Goal: Task Accomplishment & Management: Manage account settings

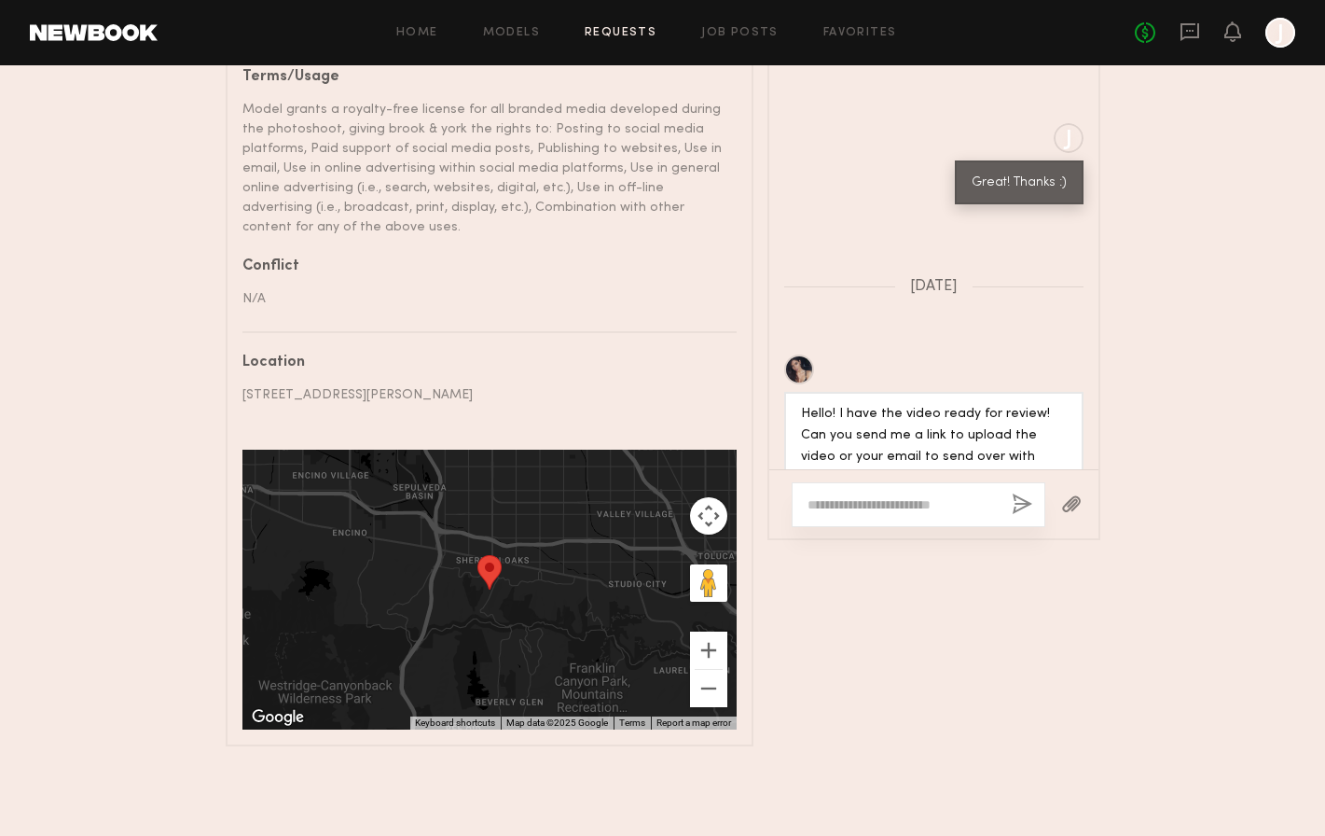
scroll to position [1778, 0]
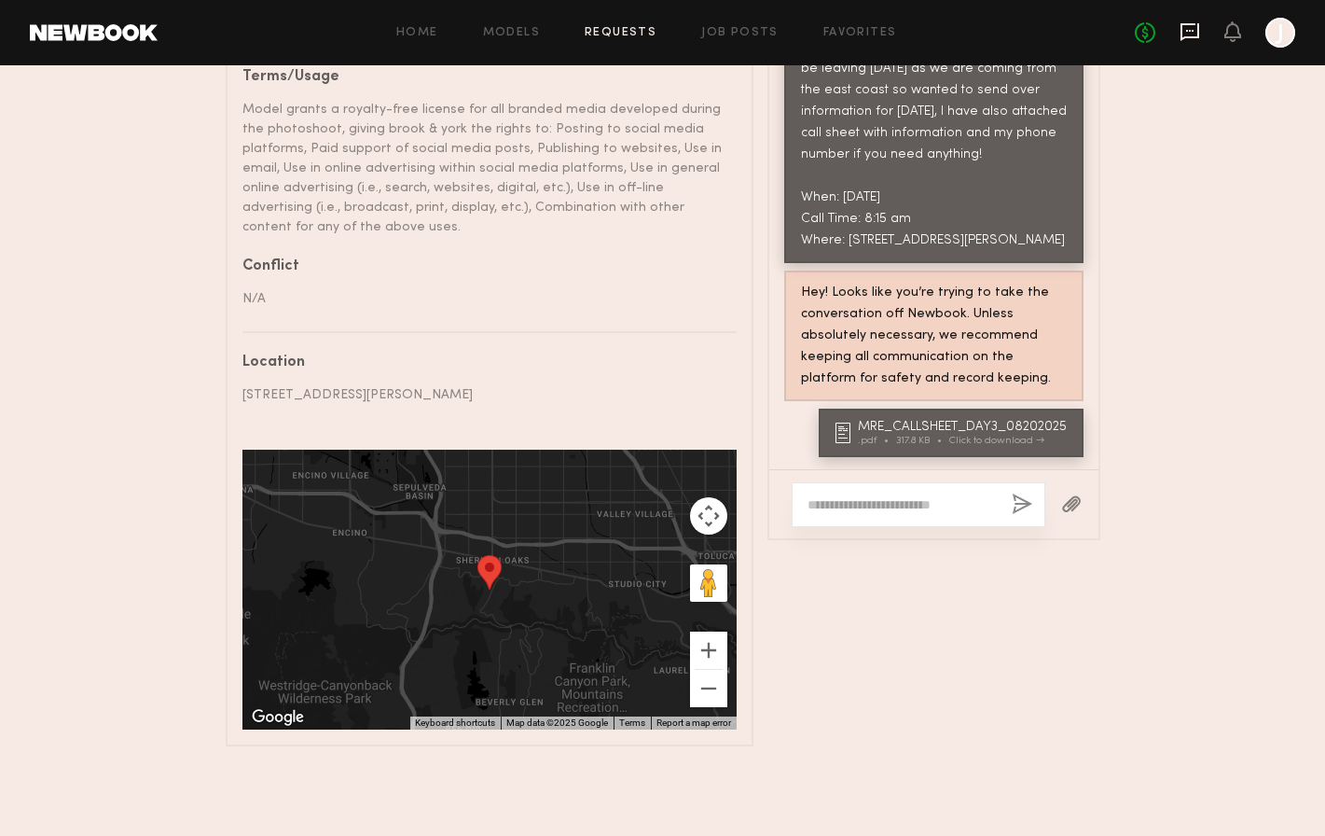
click at [1195, 28] on icon at bounding box center [1190, 31] width 21 height 21
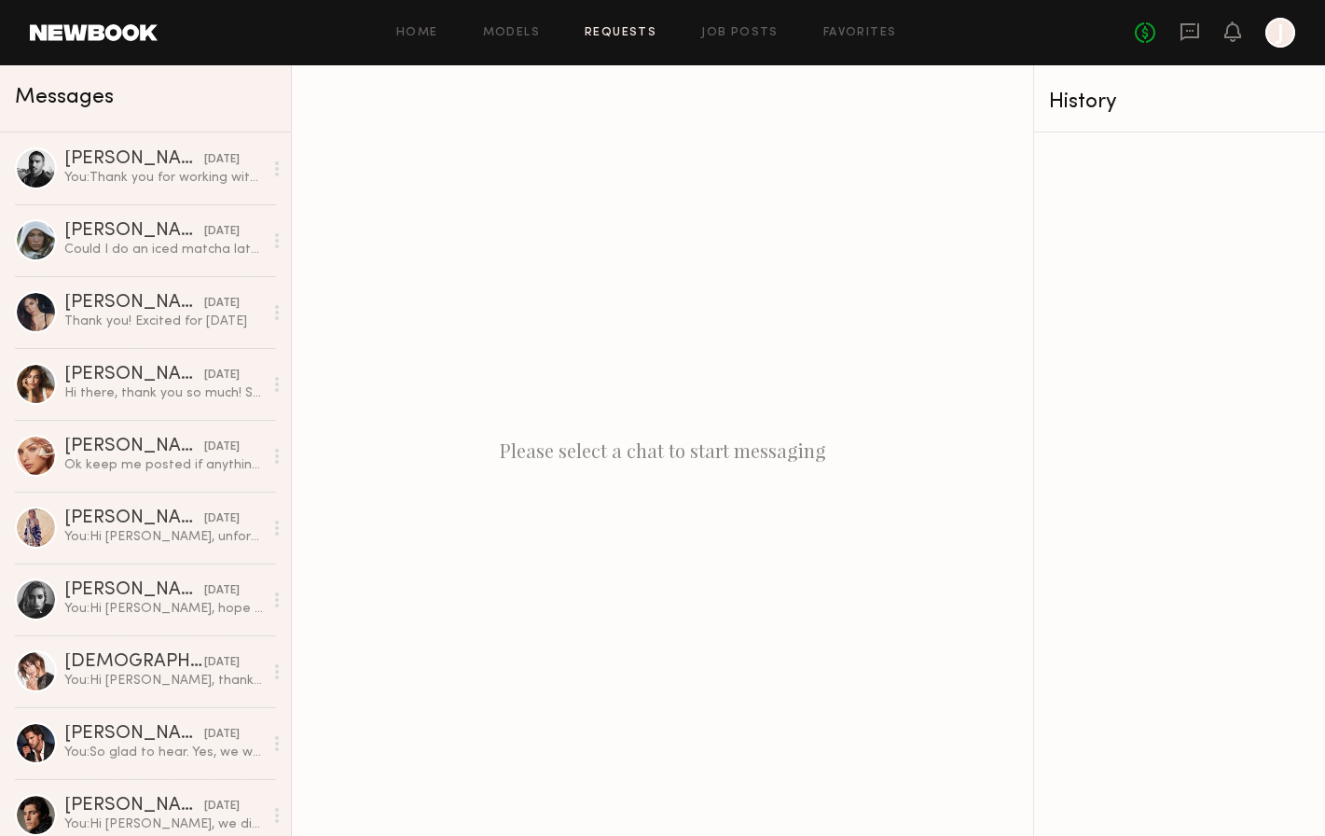
click at [643, 33] on link "Requests" at bounding box center [621, 33] width 72 height 12
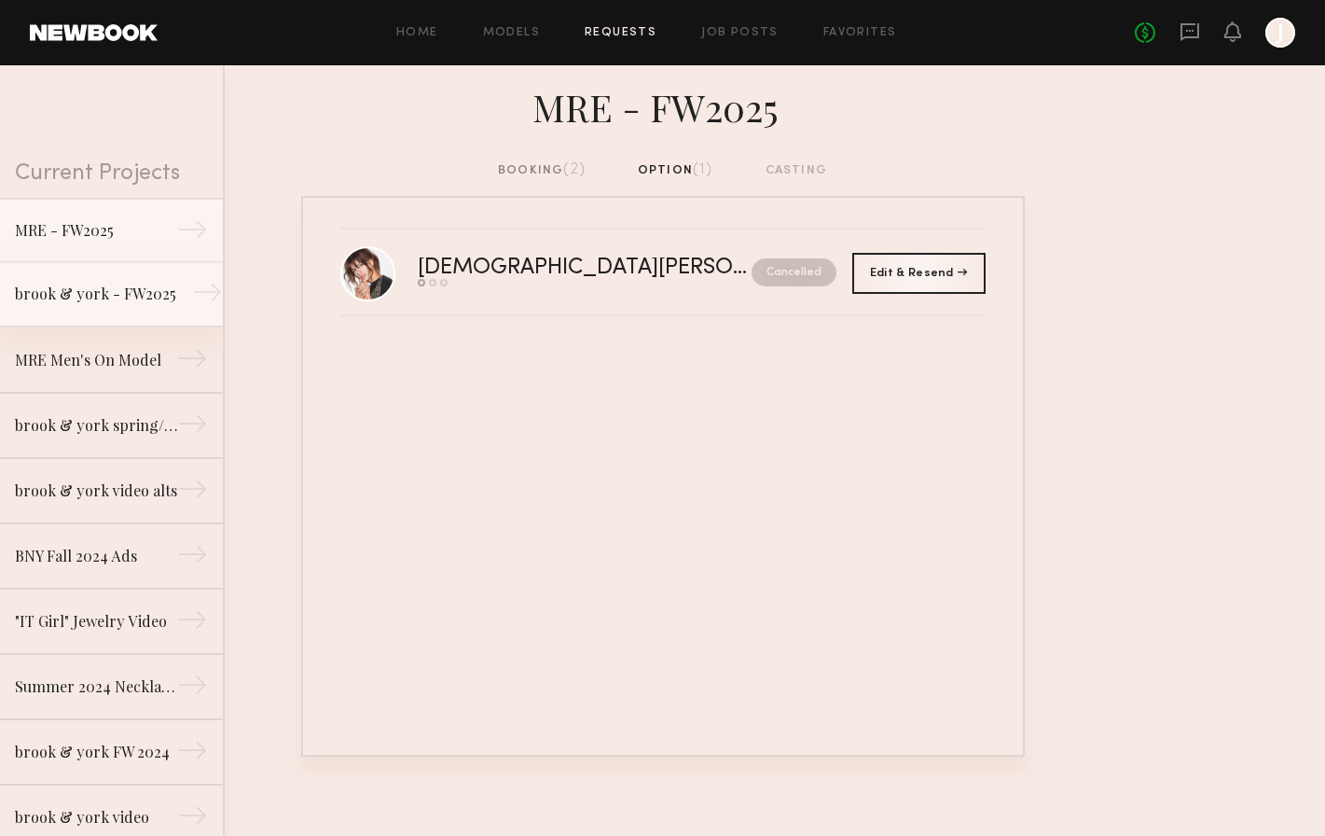
click at [105, 290] on div "brook & york - FW2025" at bounding box center [96, 294] width 162 height 22
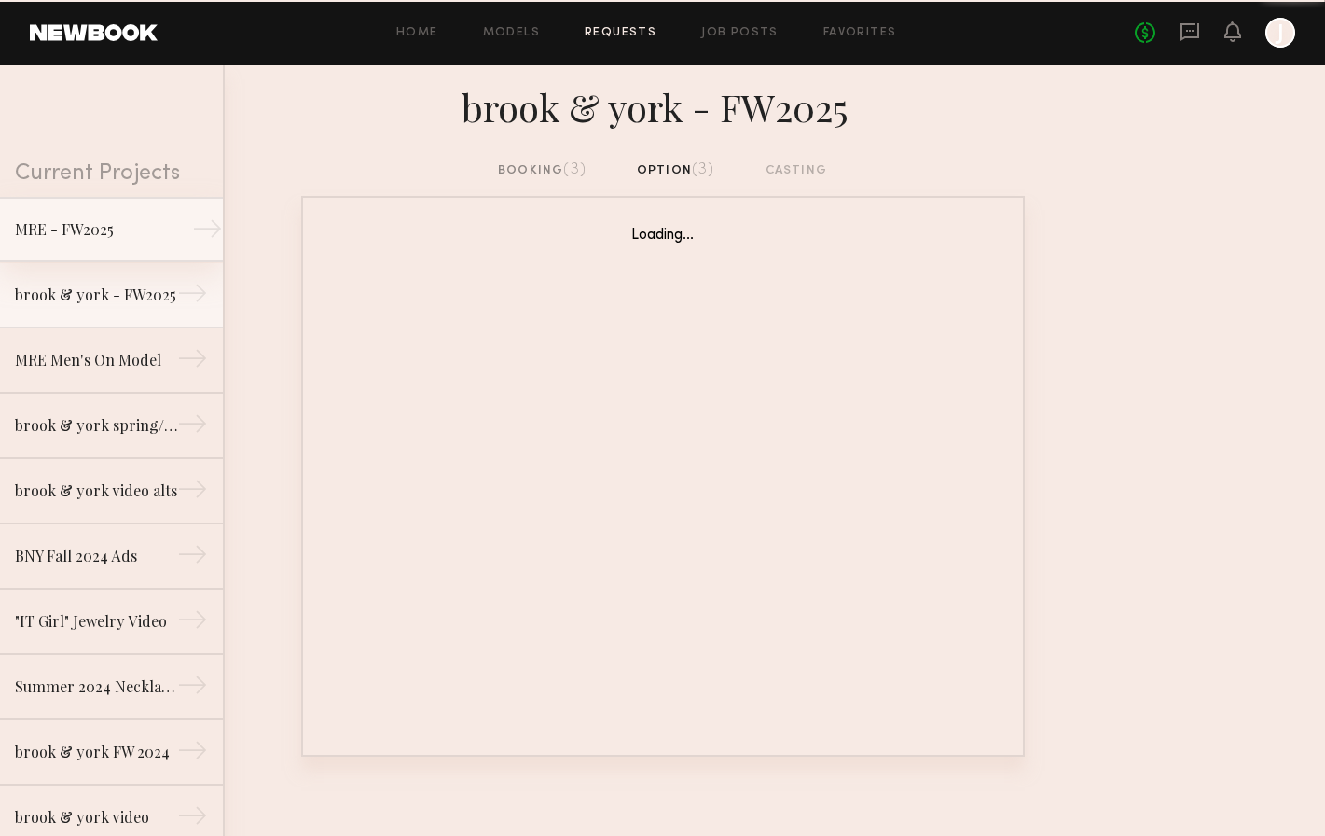
click at [121, 227] on div "MRE - FW2025" at bounding box center [96, 229] width 162 height 22
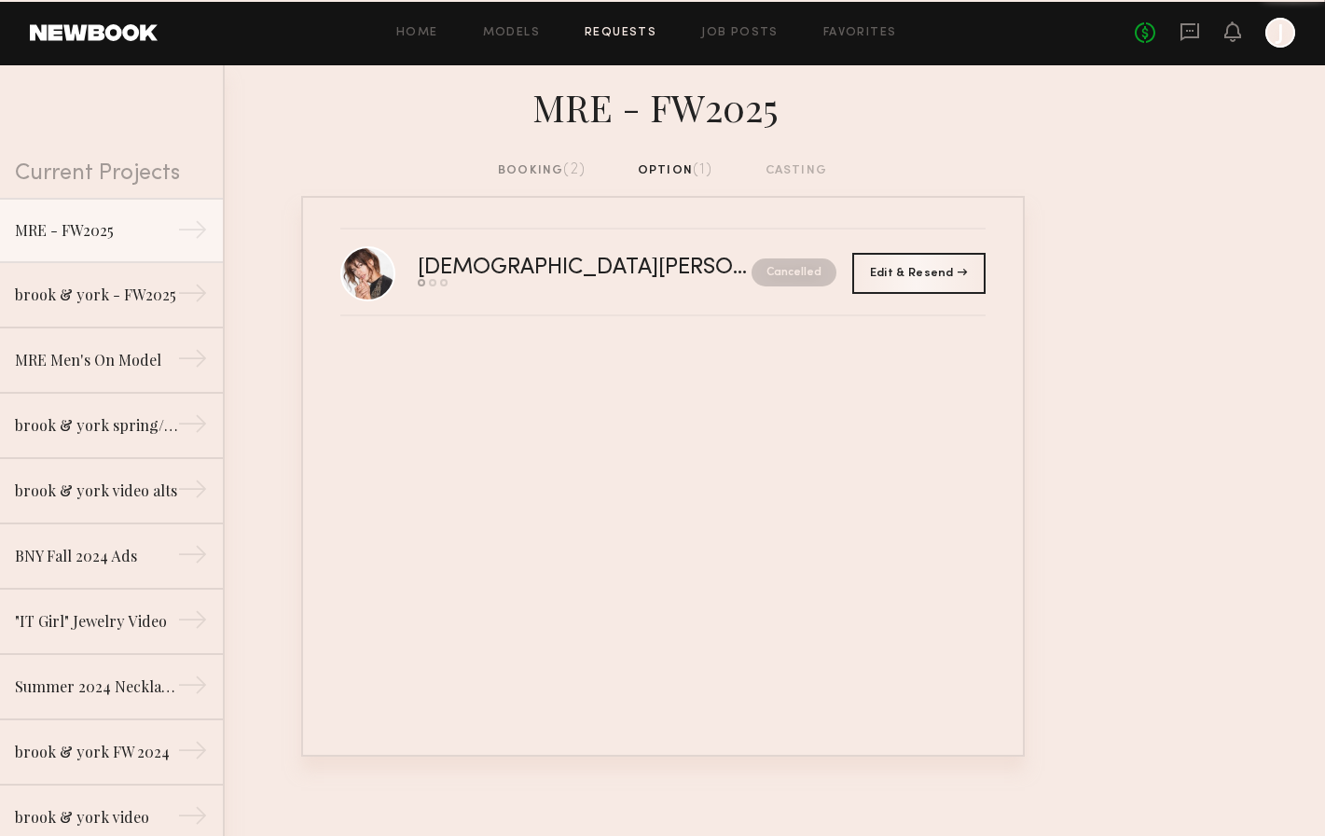
click at [514, 173] on div "booking (2)" at bounding box center [542, 170] width 88 height 21
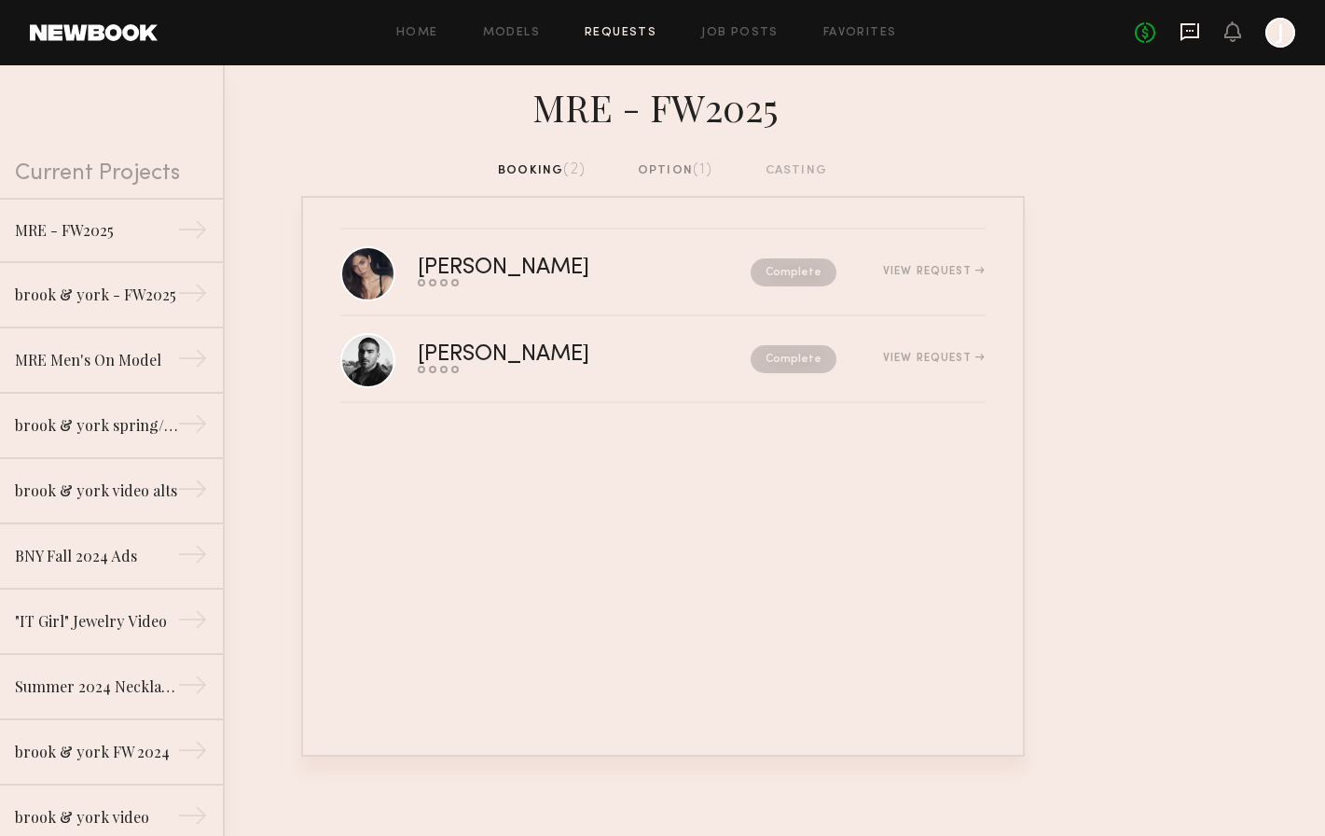
click at [1192, 37] on icon at bounding box center [1190, 32] width 19 height 18
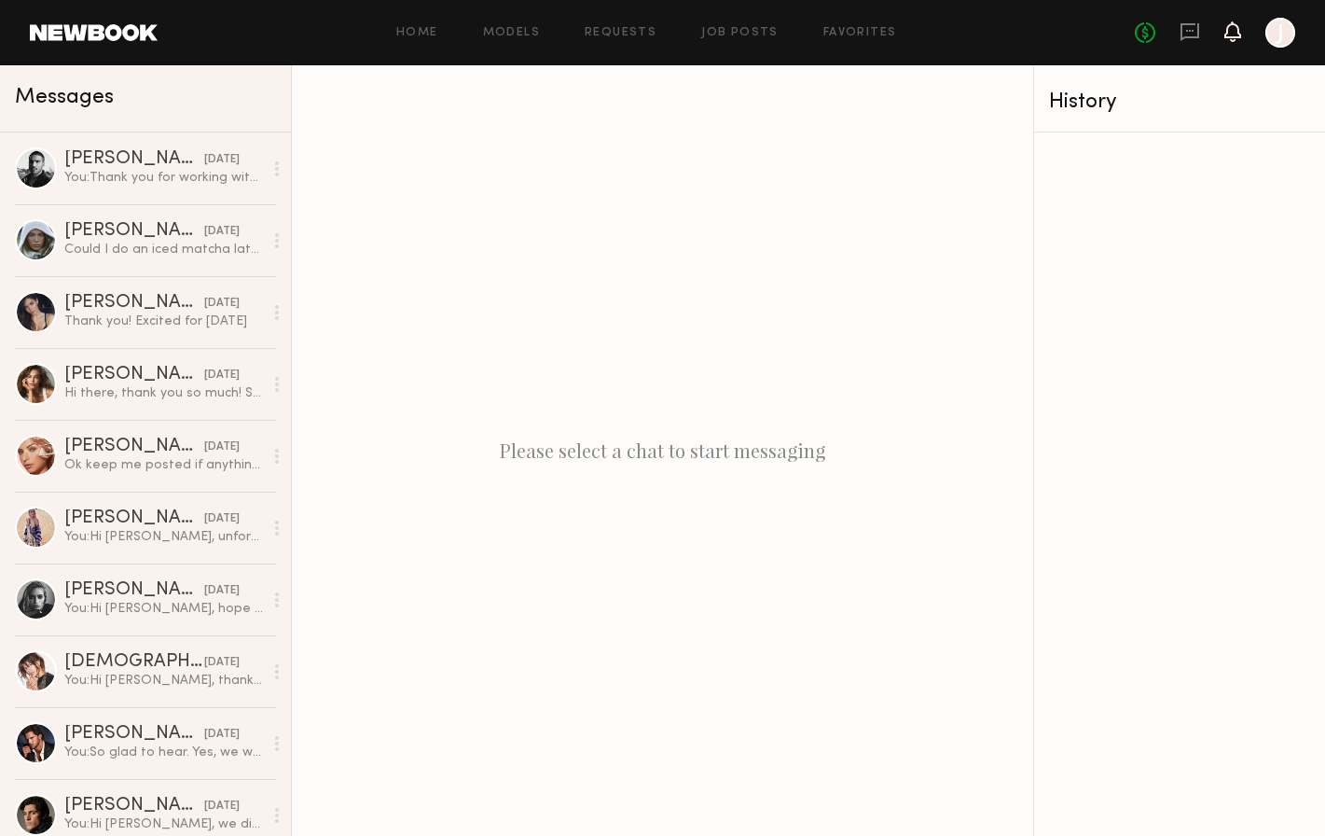
click at [1232, 37] on icon at bounding box center [1232, 30] width 15 height 13
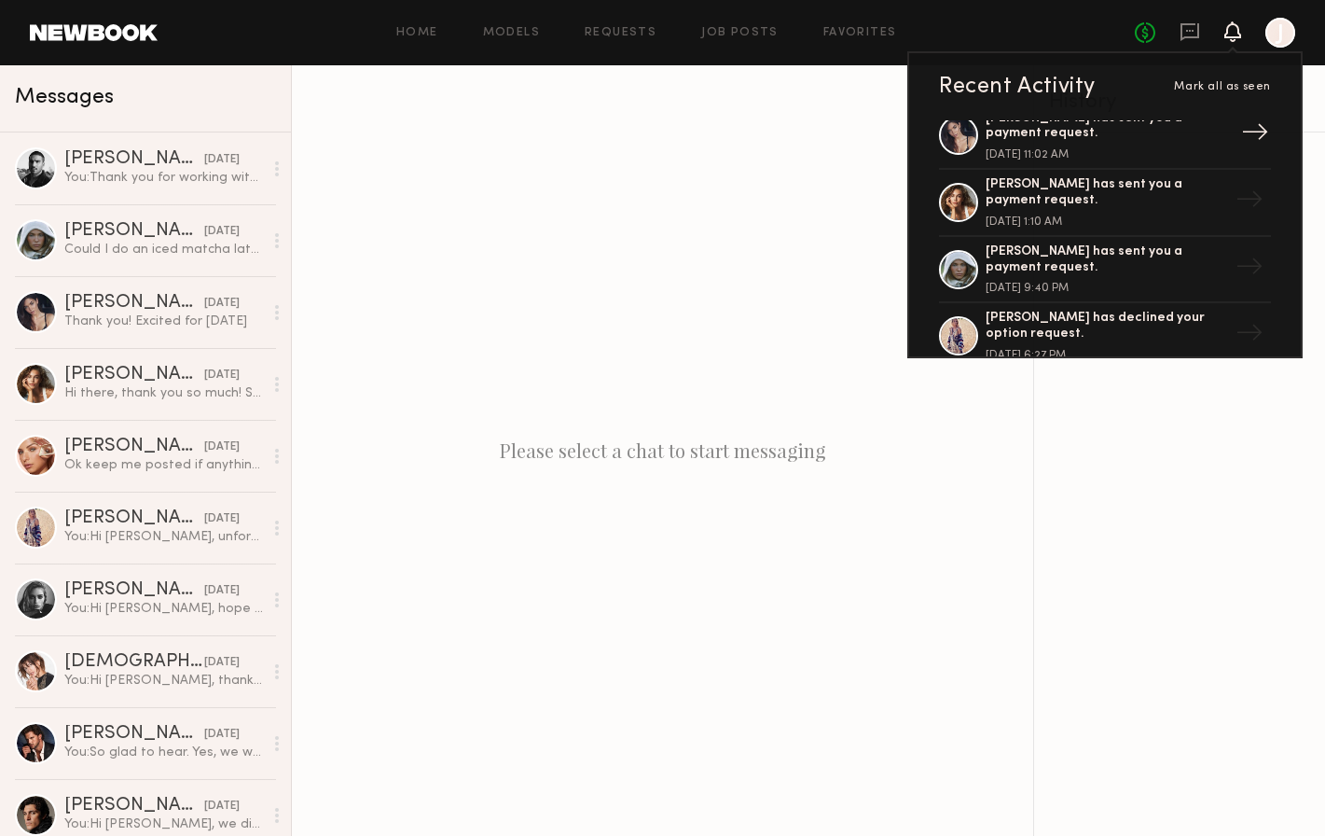
scroll to position [117, 0]
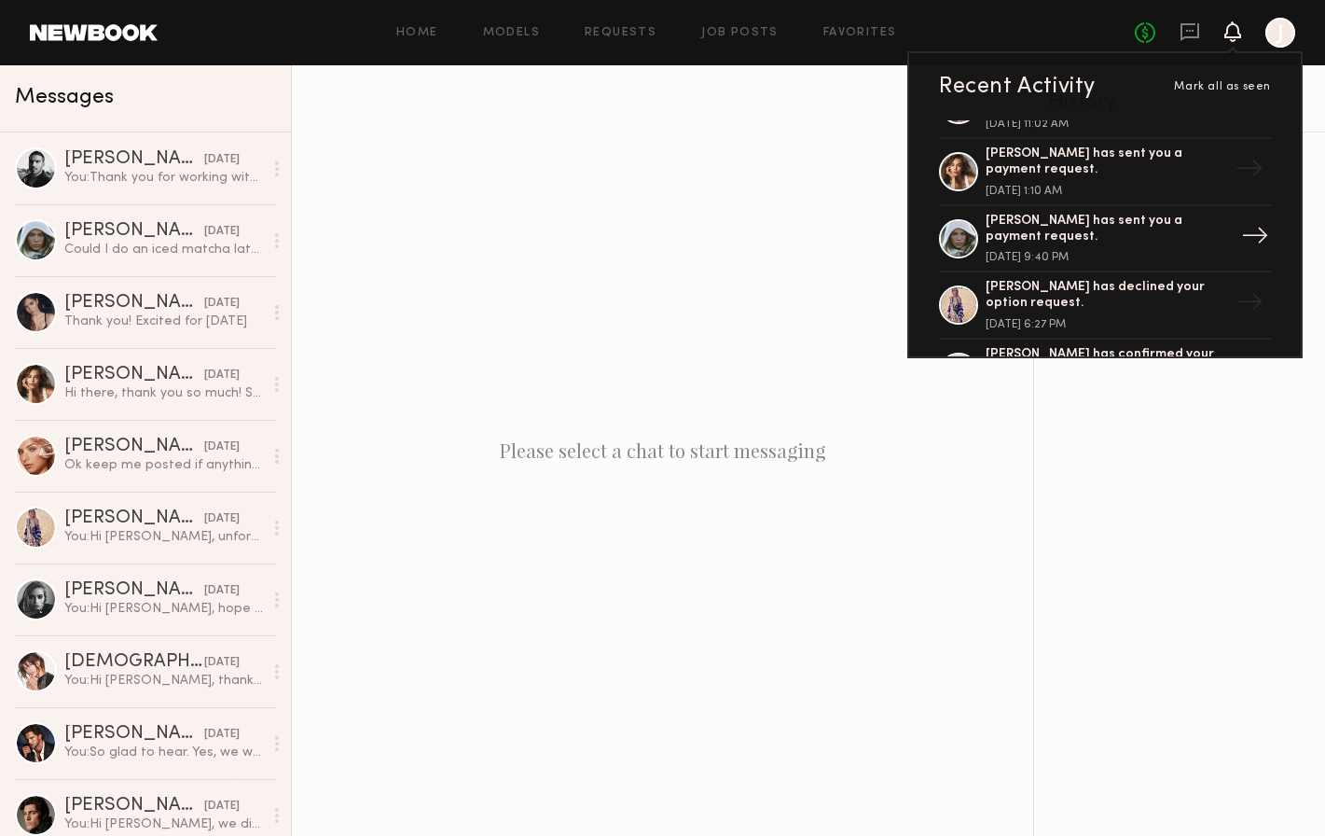
click at [1162, 228] on div "[PERSON_NAME] has sent you a payment request." at bounding box center [1107, 230] width 242 height 32
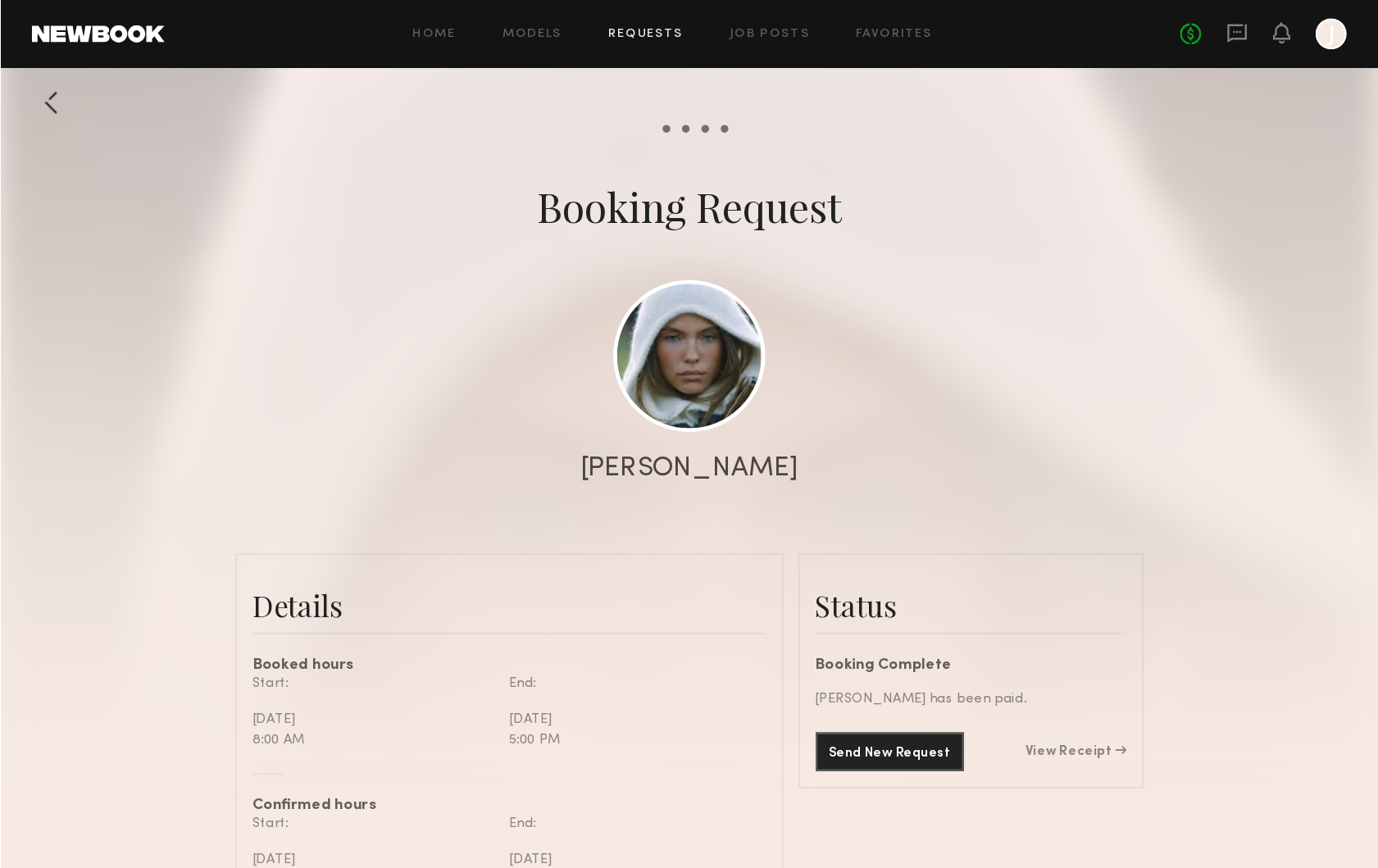
scroll to position [509, 0]
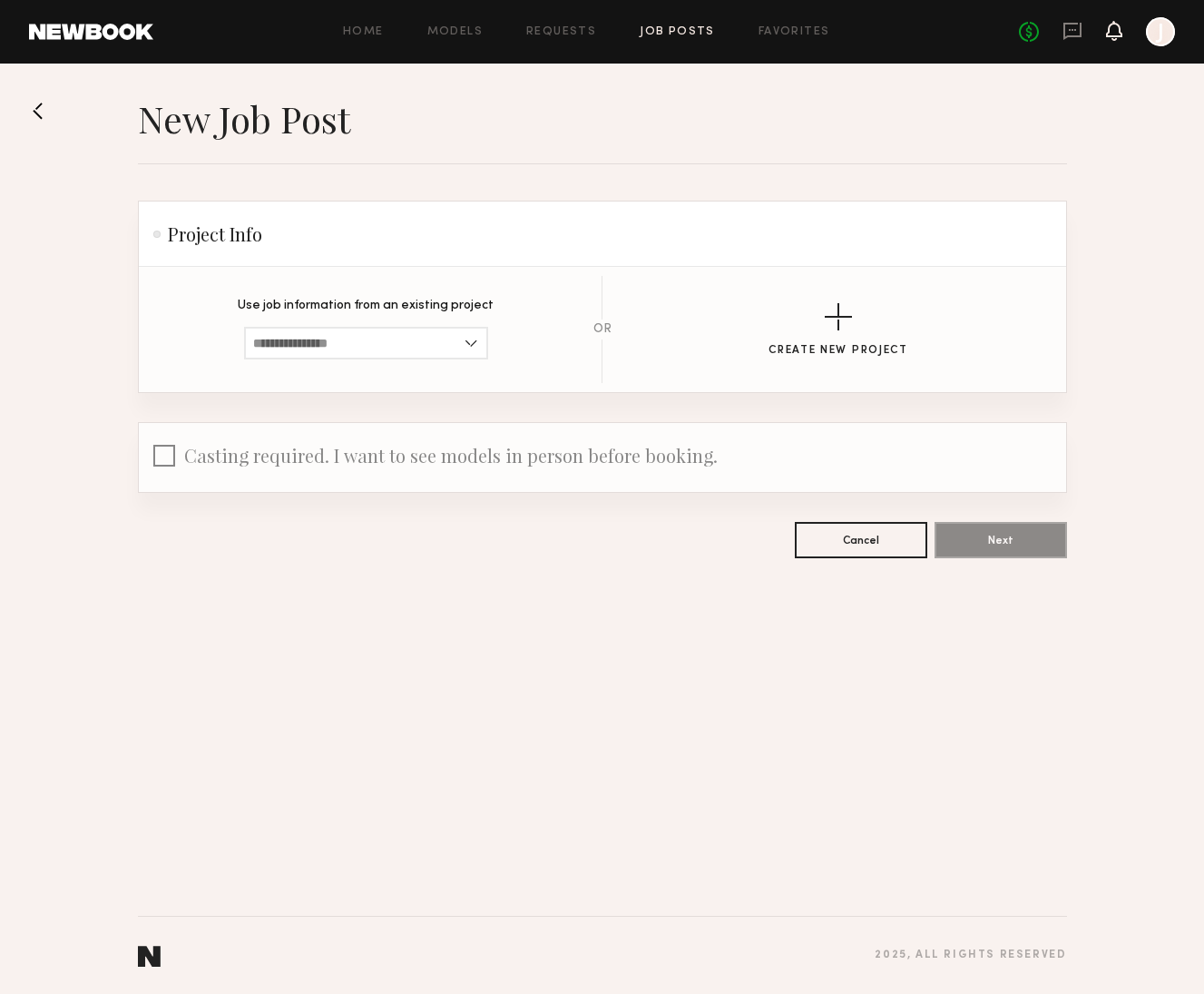
click at [1111, 32] on icon at bounding box center [1114, 29] width 15 height 13
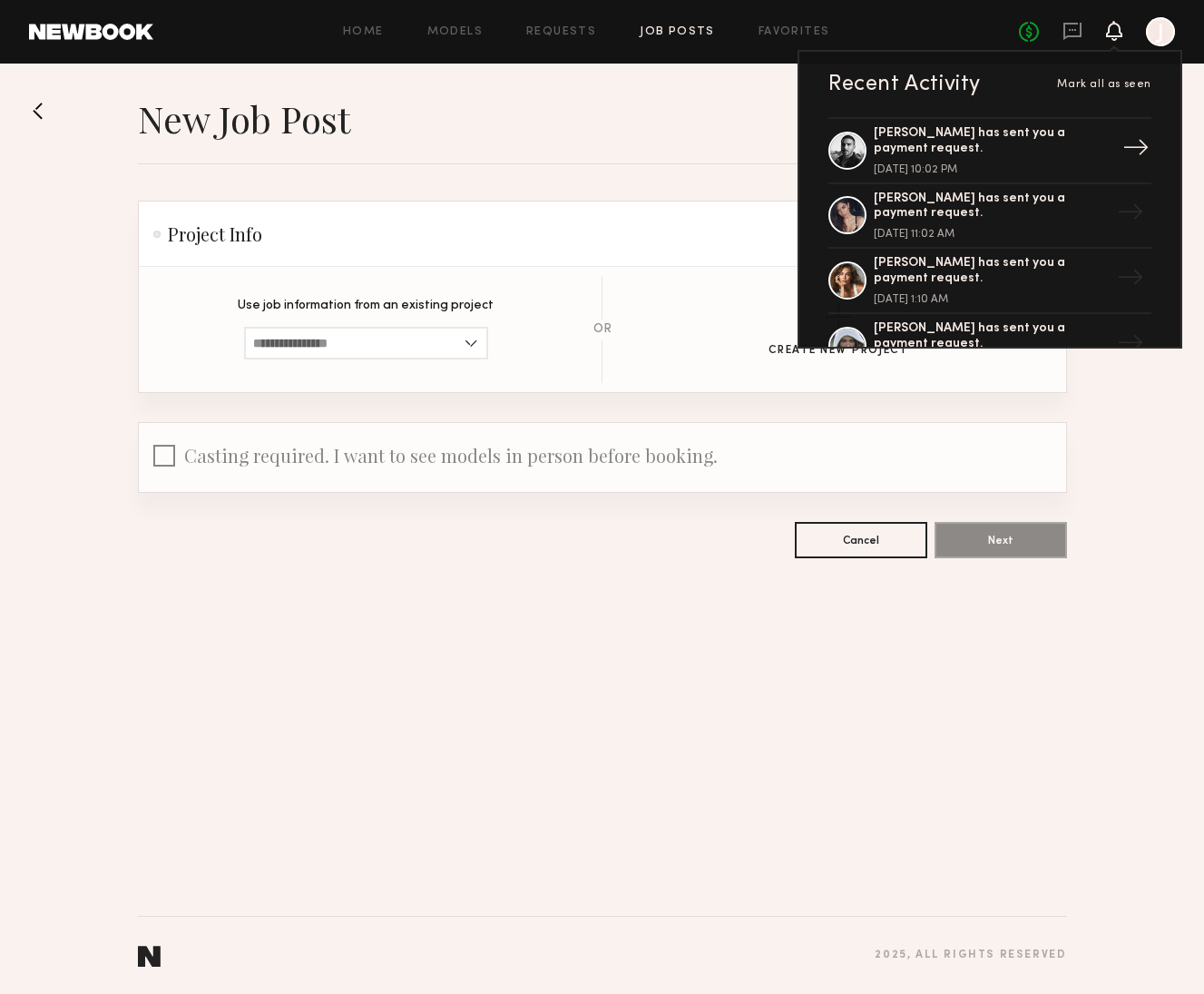
click at [909, 141] on div "[PERSON_NAME] has sent you a payment request." at bounding box center [992, 142] width 236 height 31
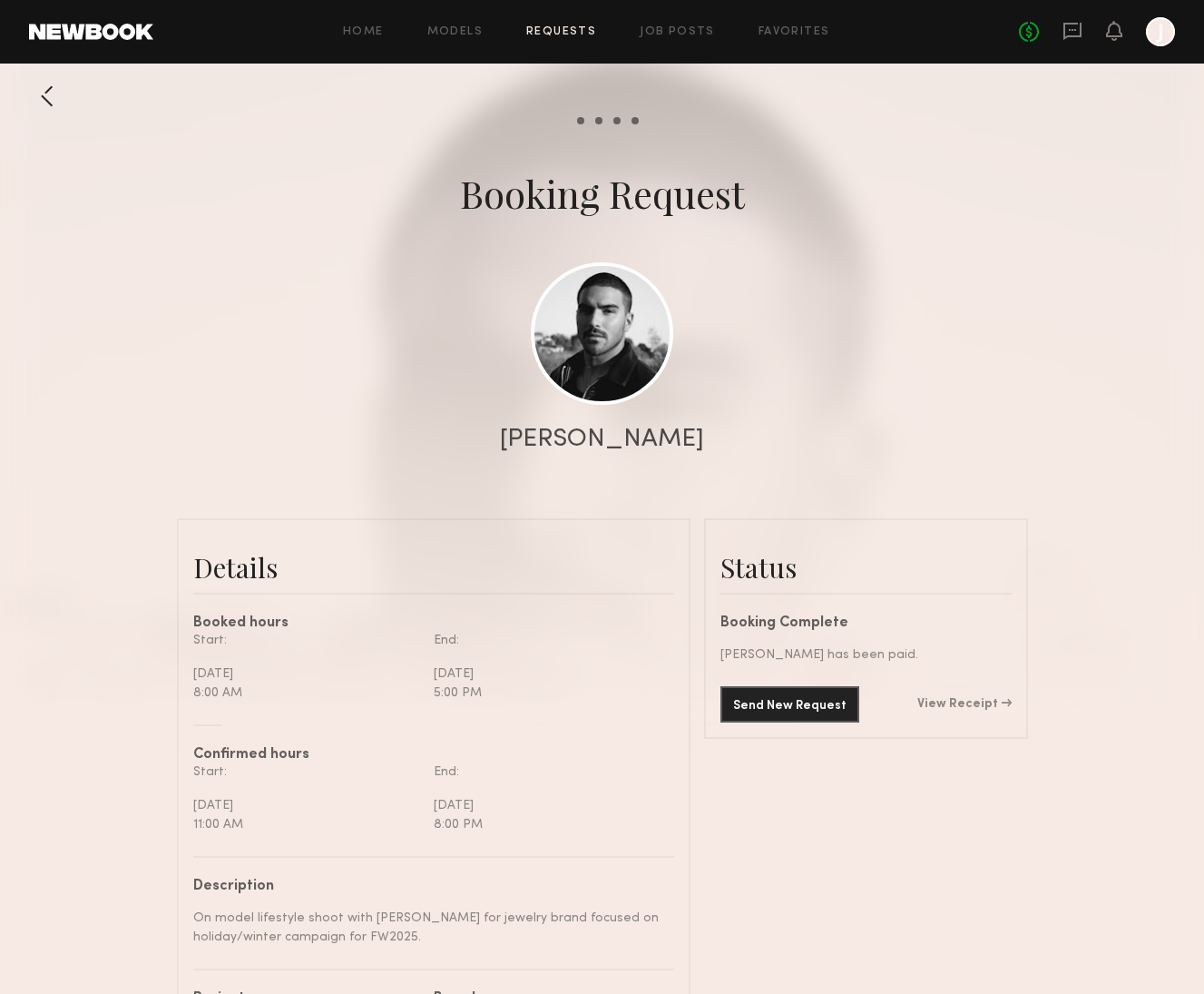
scroll to position [1650, 0]
click at [965, 708] on link "View Receipt" at bounding box center [965, 704] width 94 height 13
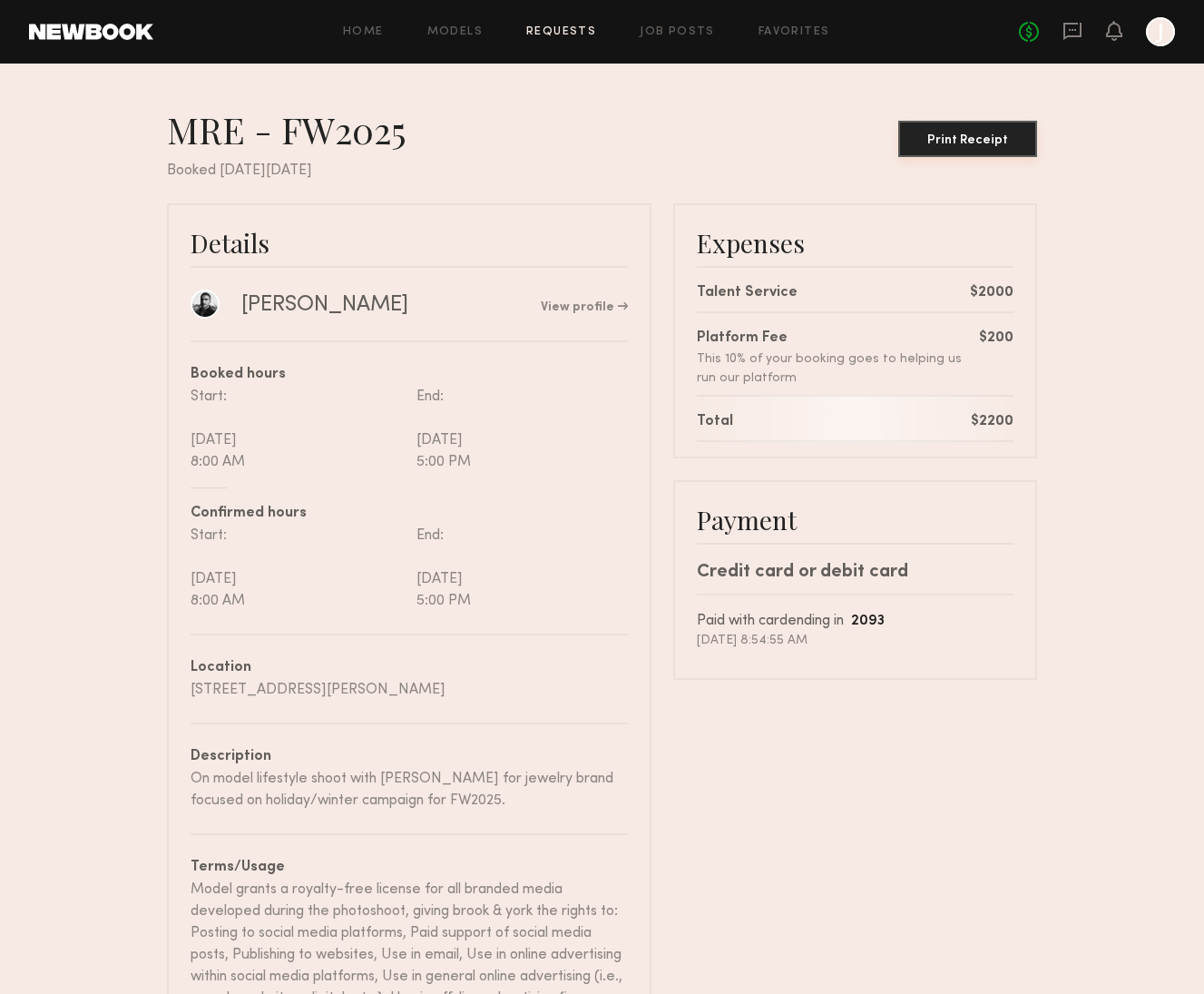
click at [959, 138] on div "Print Receipt" at bounding box center [968, 140] width 125 height 13
click at [1130, 31] on div "No fees up to $5,000 J" at bounding box center [1097, 32] width 156 height 29
click at [1118, 33] on icon at bounding box center [1114, 29] width 15 height 13
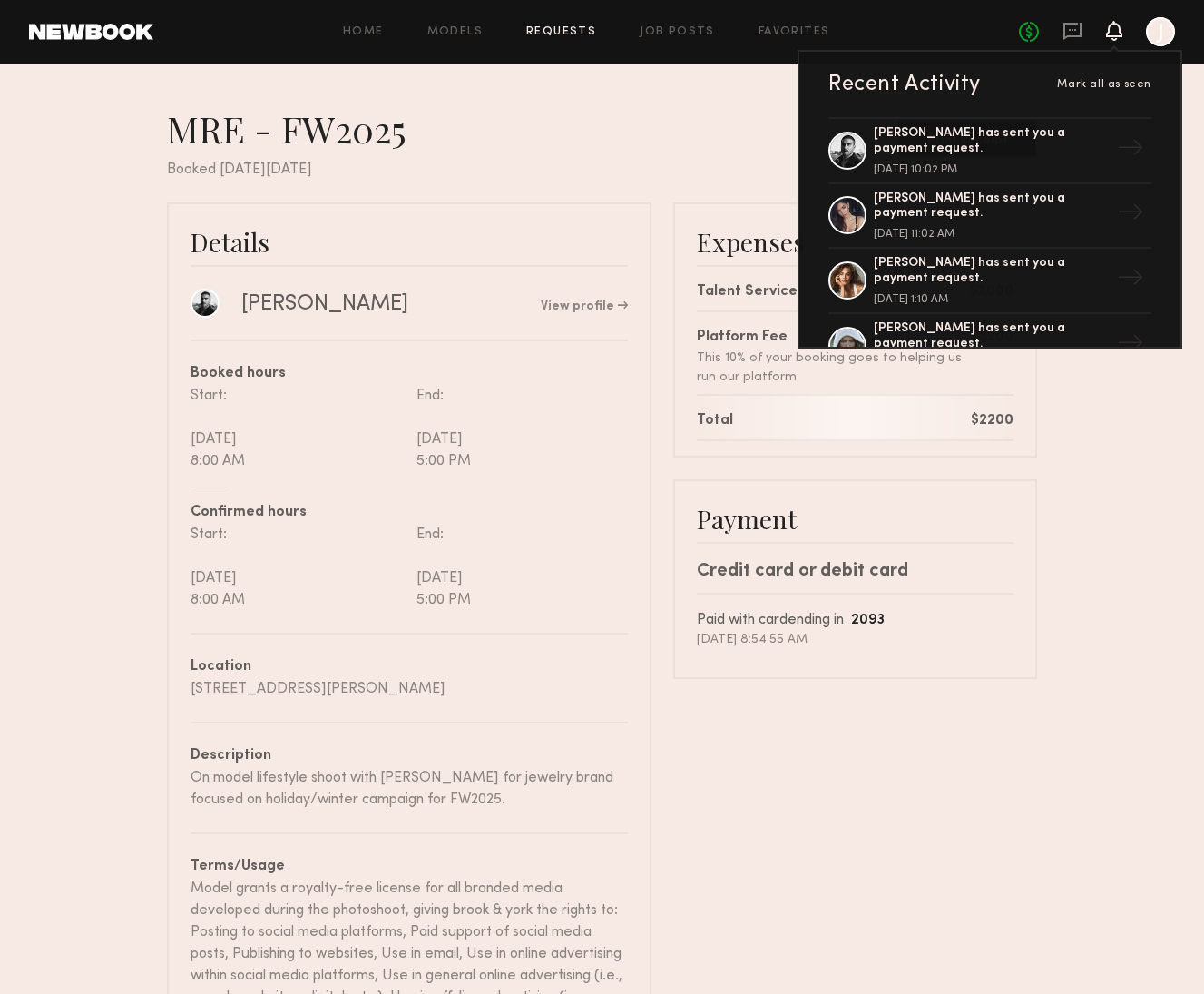
click at [578, 27] on link "Requests" at bounding box center [562, 32] width 70 height 12
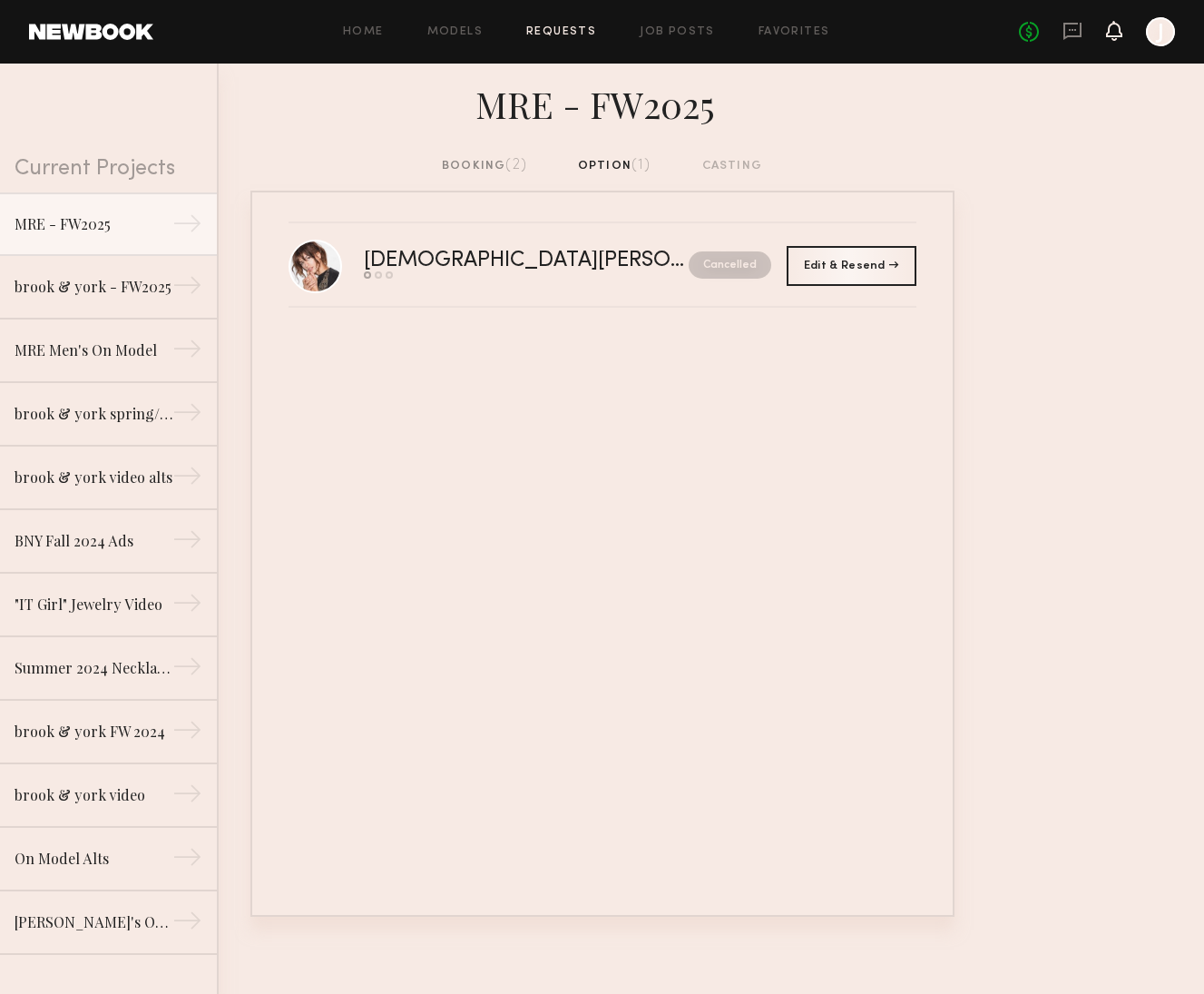
click at [1110, 34] on icon at bounding box center [1114, 29] width 15 height 13
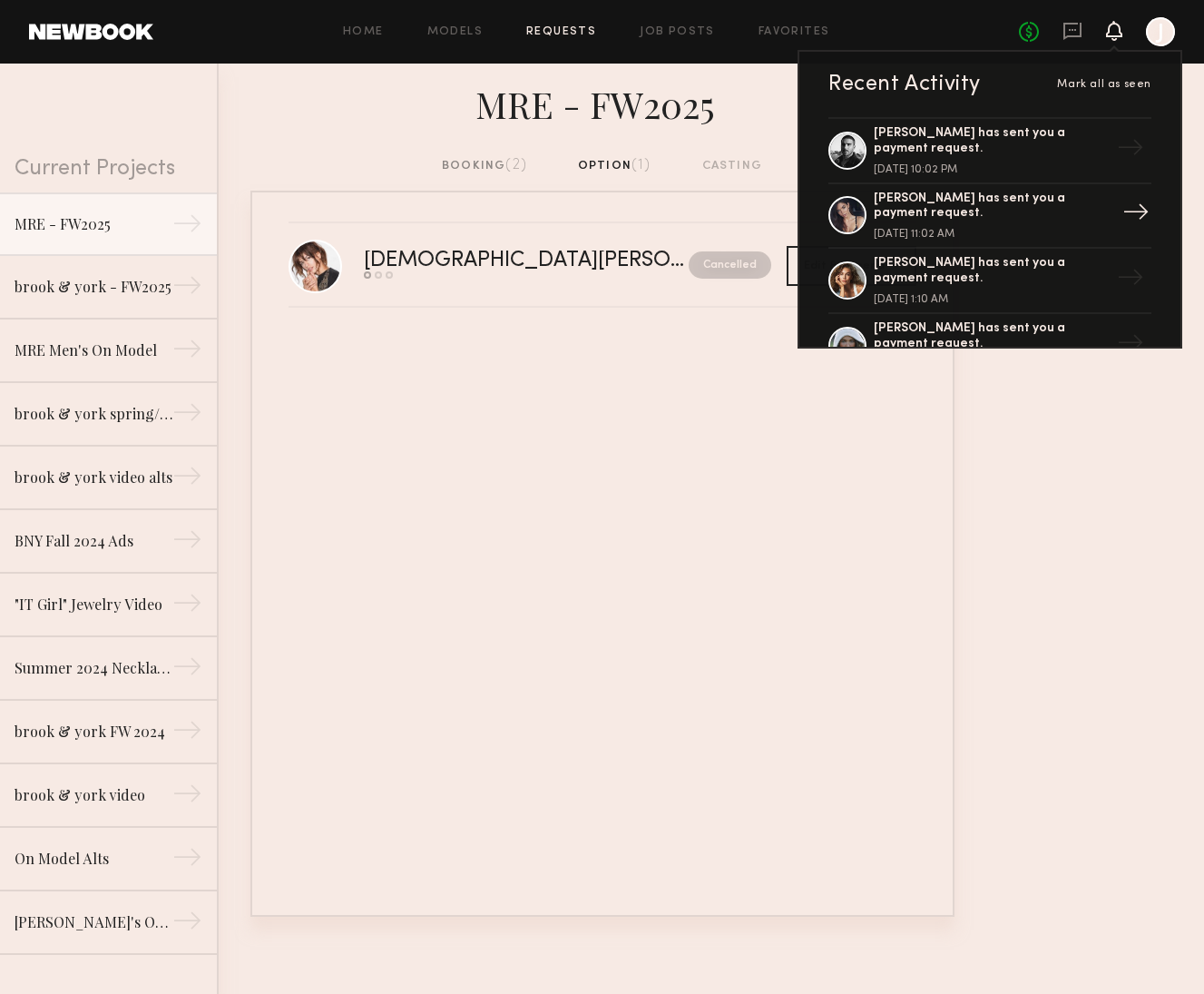
click at [984, 203] on div "[PERSON_NAME] has sent you a payment request." at bounding box center [992, 207] width 236 height 31
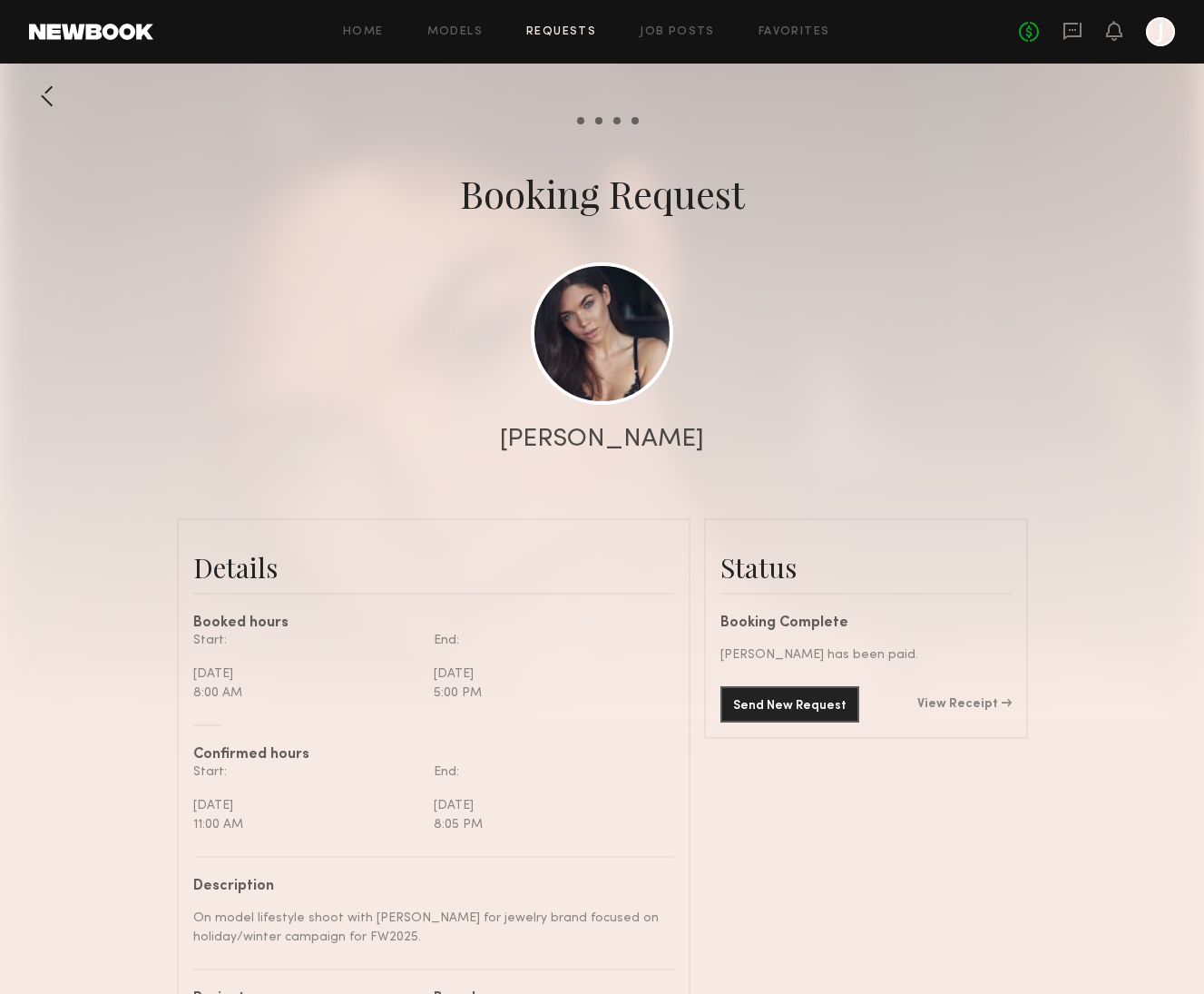
scroll to position [1239, 0]
click at [989, 693] on div "Send New Request View Receipt" at bounding box center [865, 704] width 291 height 36
click at [980, 703] on link "View Receipt" at bounding box center [965, 704] width 94 height 13
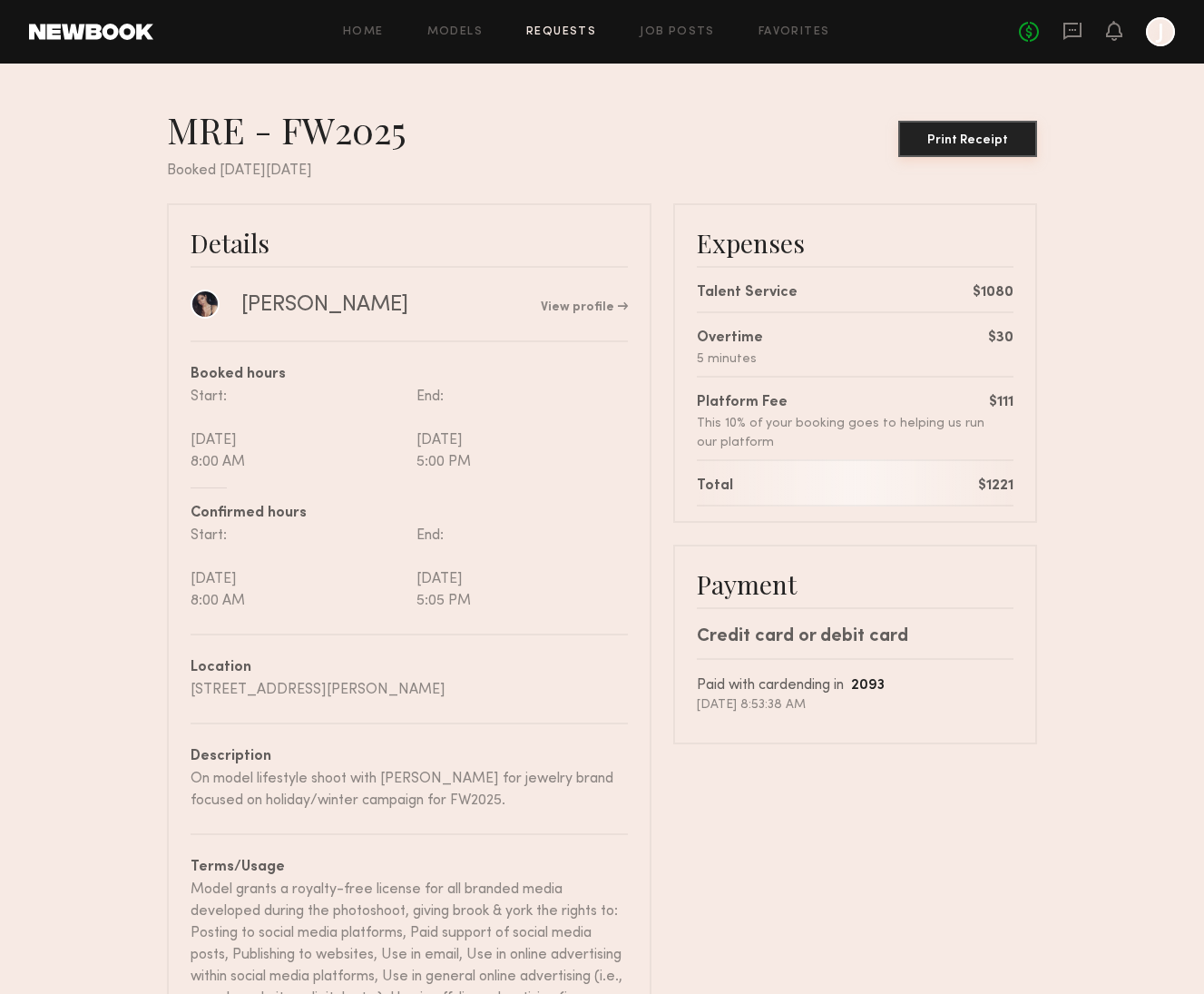
click at [982, 135] on div "Print Receipt" at bounding box center [968, 140] width 125 height 13
click at [1110, 35] on icon at bounding box center [1114, 29] width 15 height 13
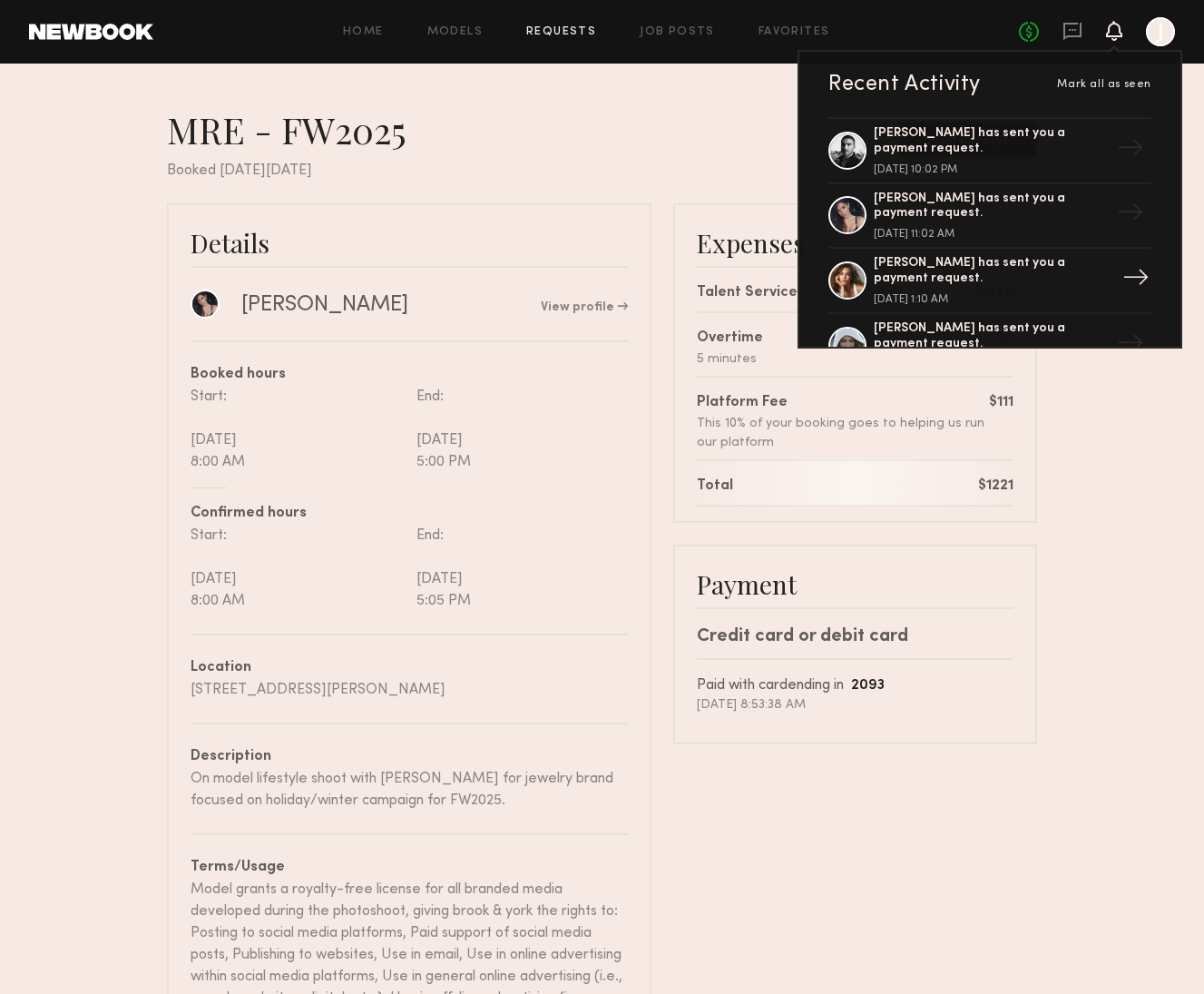
click at [977, 294] on div "[DATE] 1:10 AM" at bounding box center [992, 299] width 236 height 11
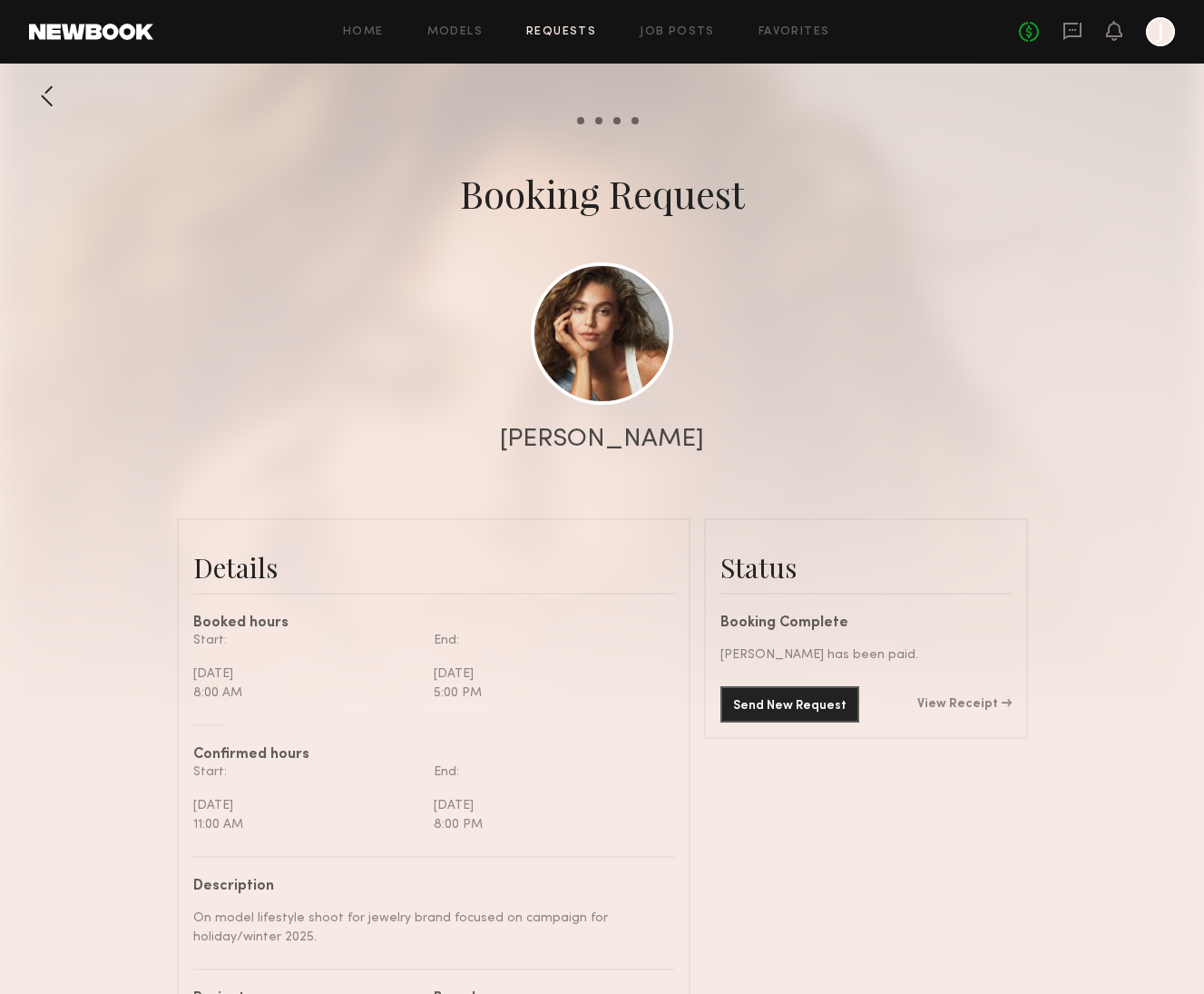
scroll to position [1611, 0]
click at [960, 703] on link "View Receipt" at bounding box center [965, 704] width 94 height 13
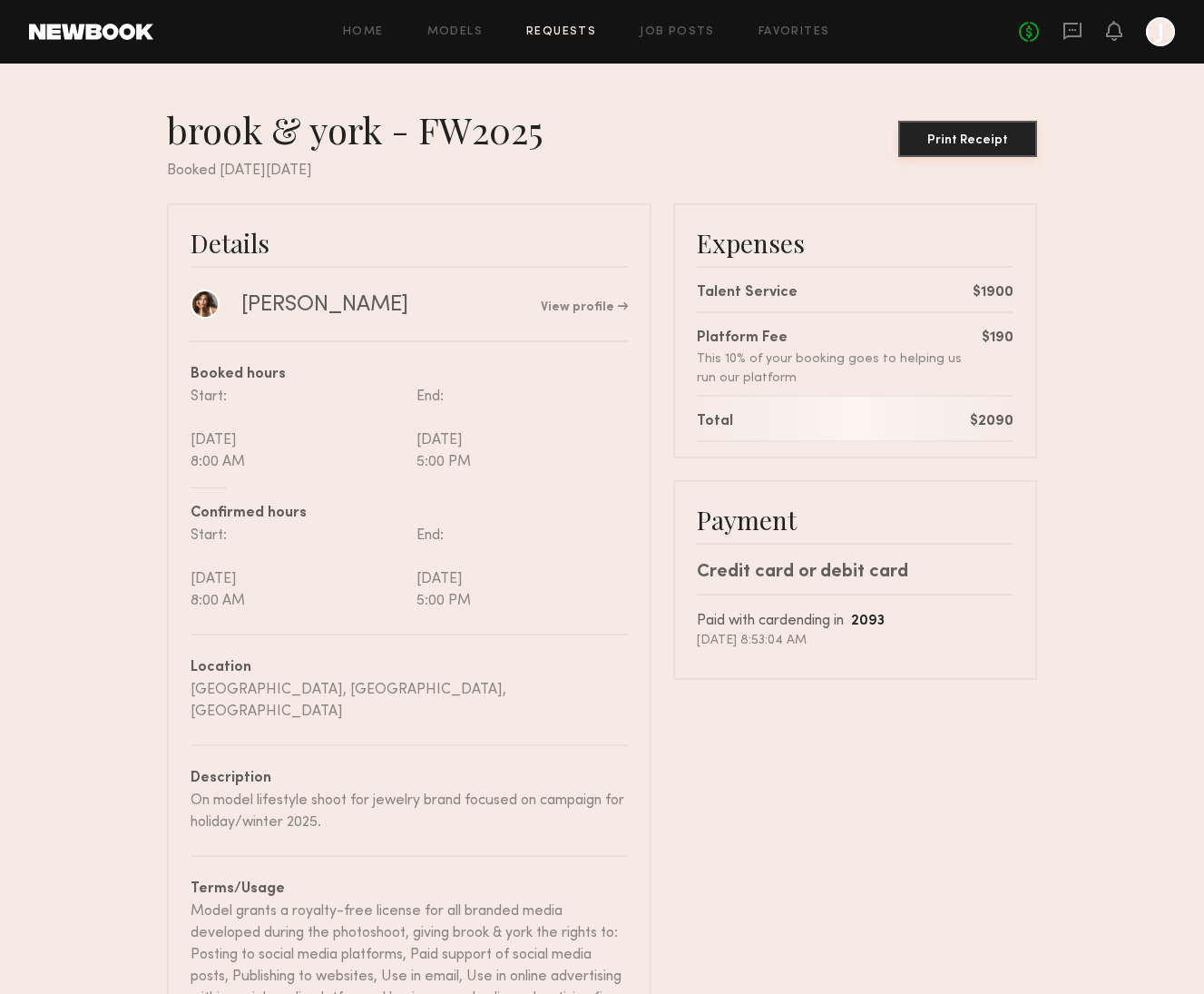
click at [949, 131] on button "Print Receipt" at bounding box center [967, 138] width 139 height 36
